Goal: Navigation & Orientation: Go to known website

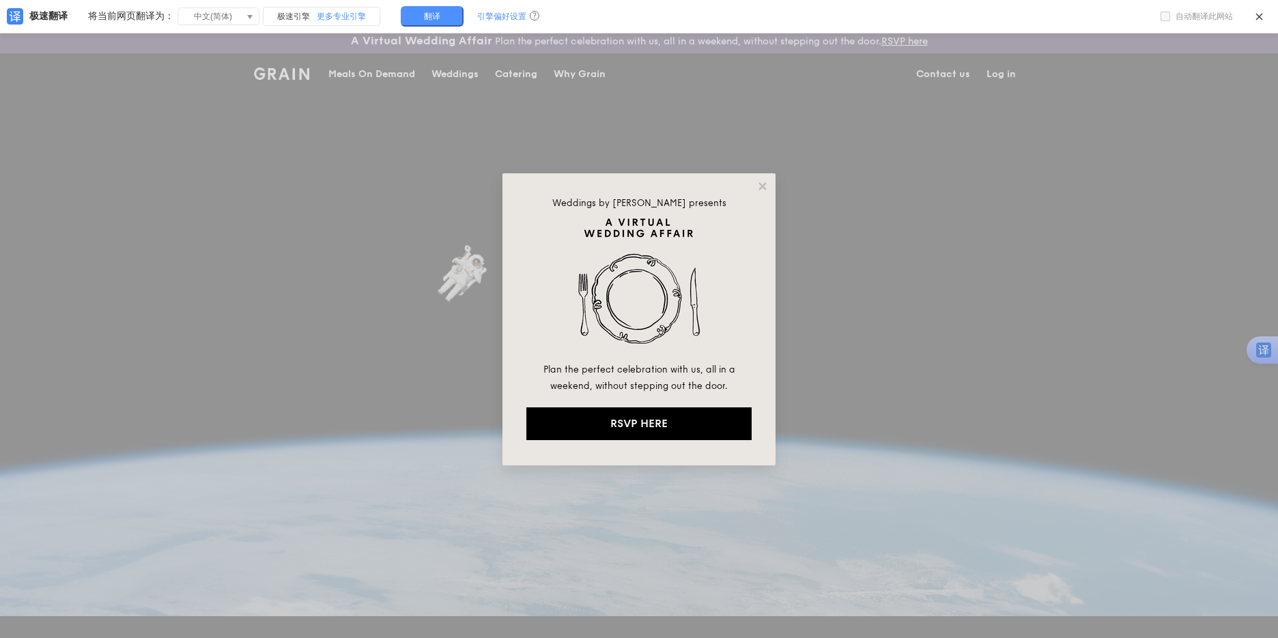
click at [967, 259] on div "Weddings by [PERSON_NAME] presents Plan the perfect celebration with us, all in…" at bounding box center [639, 319] width 1278 height 638
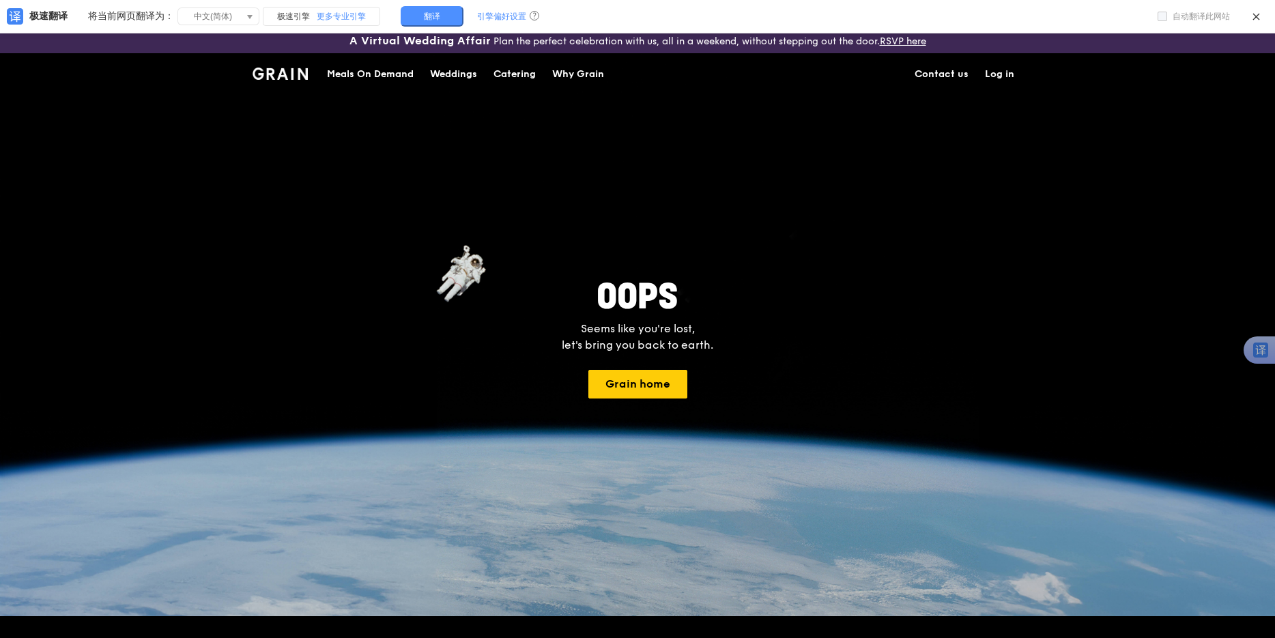
click at [866, 238] on div "oops Seems like you're lost, let's bring you back to earth. Grain home" at bounding box center [637, 334] width 1275 height 563
